Goal: Task Accomplishment & Management: Complete application form

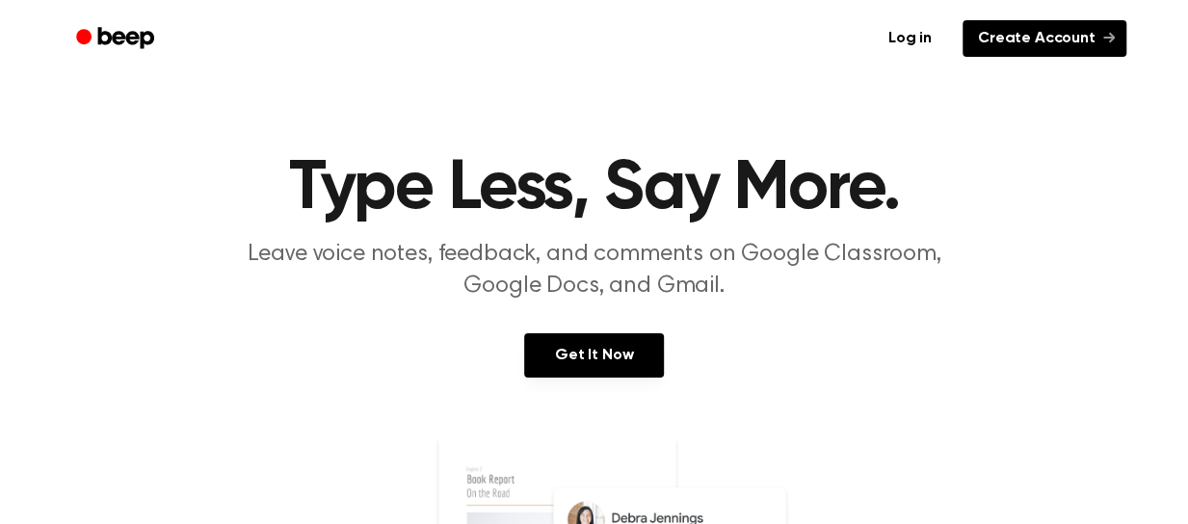
click at [1031, 45] on link "Create Account" at bounding box center [1045, 38] width 164 height 37
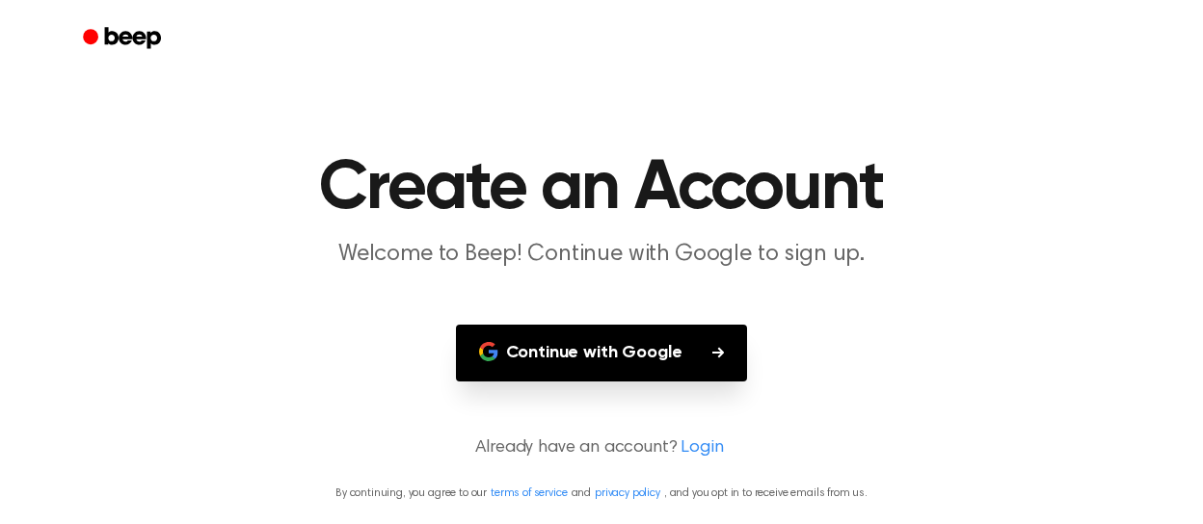
click at [561, 352] on button "Continue with Google" at bounding box center [602, 353] width 292 height 57
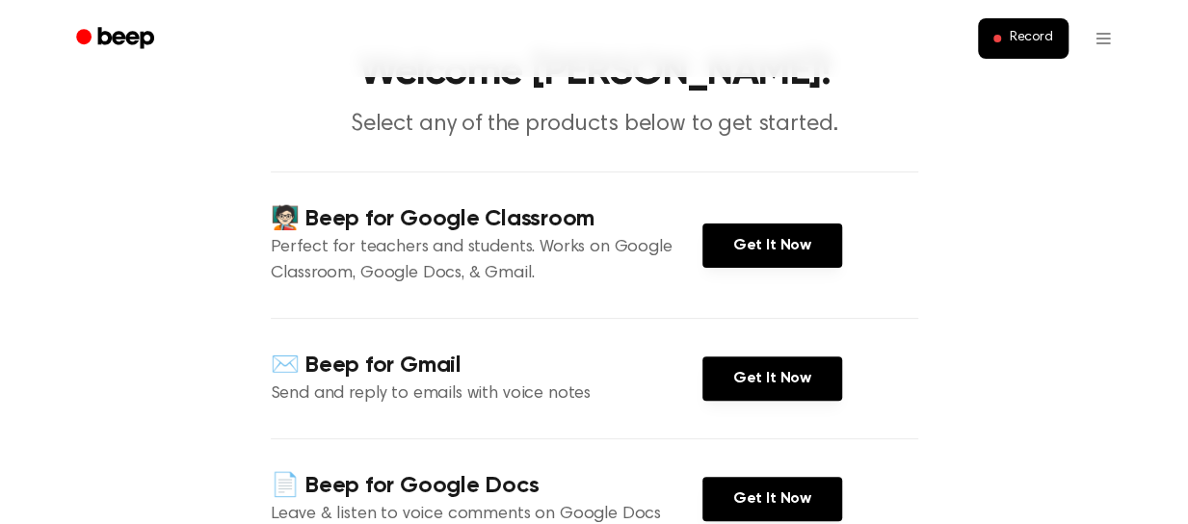
scroll to position [102, 0]
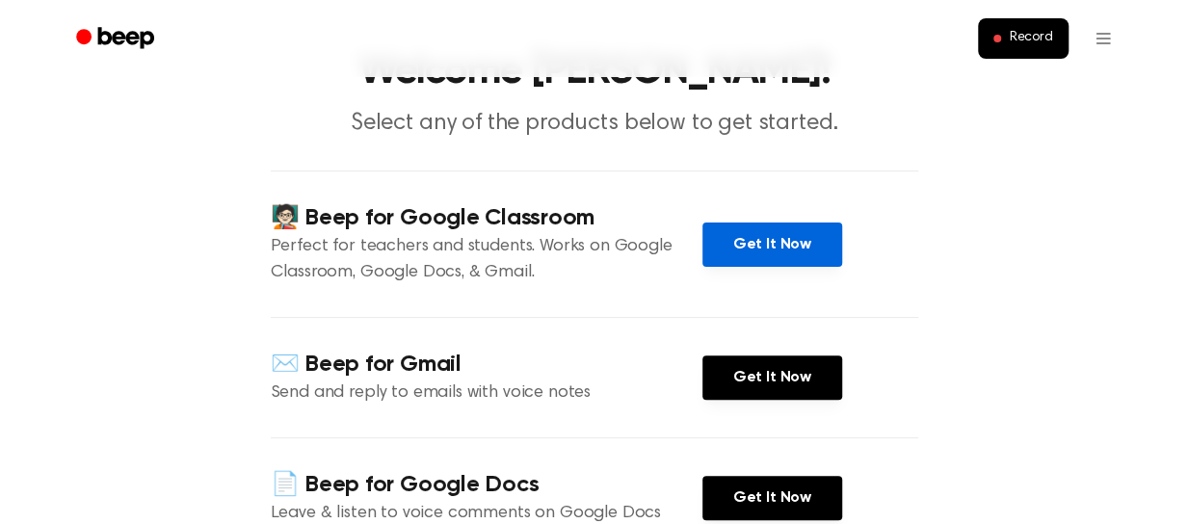
click at [767, 246] on link "Get It Now" at bounding box center [773, 245] width 140 height 44
